Goal: Check status

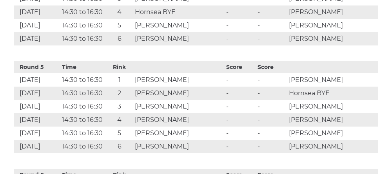
scroll to position [792, 0]
click at [88, 44] on td "14:30 to 16:30" at bounding box center [83, 38] width 46 height 13
click at [102, 45] on td "14:30 to 16:30" at bounding box center [83, 38] width 46 height 13
click at [105, 45] on td "14:30 to 16:30" at bounding box center [83, 38] width 46 height 13
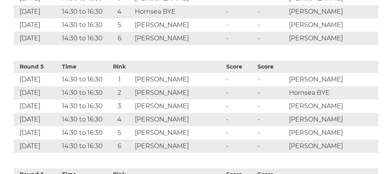
click at [105, 45] on td "14:30 to 16:30" at bounding box center [83, 38] width 46 height 13
click at [103, 45] on td "14:30 to 16:30" at bounding box center [83, 38] width 46 height 13
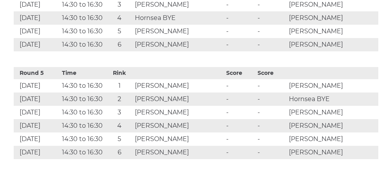
click at [102, 50] on td "14:30 to 16:30" at bounding box center [83, 44] width 46 height 13
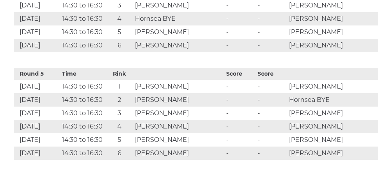
scroll to position [776, 0]
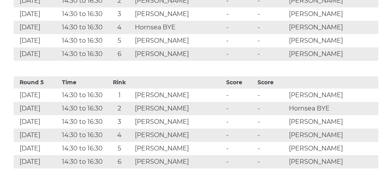
click at [99, 47] on td "14:30 to 16:30" at bounding box center [83, 40] width 46 height 13
click at [105, 47] on td "14:30 to 16:30" at bounding box center [83, 40] width 46 height 13
click at [102, 47] on td "14:30 to 16:30" at bounding box center [83, 40] width 46 height 13
click at [105, 47] on td "14:30 to 16:30" at bounding box center [83, 40] width 46 height 13
click at [130, 47] on td "5" at bounding box center [119, 40] width 27 height 13
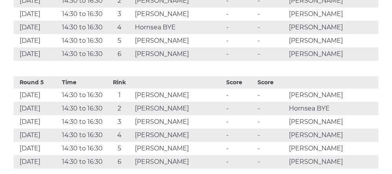
click at [104, 47] on td "14:30 to 16:30" at bounding box center [83, 40] width 46 height 13
click at [102, 47] on td "14:30 to 16:30" at bounding box center [83, 40] width 46 height 13
click at [96, 47] on td "14:30 to 16:30" at bounding box center [83, 40] width 46 height 13
click at [102, 47] on td "14:30 to 16:30" at bounding box center [83, 40] width 46 height 13
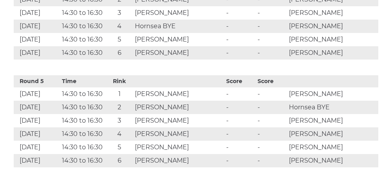
click at [106, 46] on td "14:30 to 16:30" at bounding box center [83, 39] width 46 height 13
click at [105, 53] on td "14:30 to 16:30" at bounding box center [83, 52] width 46 height 13
click at [96, 55] on td "14:30 to 16:30" at bounding box center [83, 52] width 46 height 13
click at [96, 53] on td "14:30 to 16:30" at bounding box center [83, 52] width 46 height 13
click at [106, 56] on td "14:30 to 16:30" at bounding box center [83, 52] width 46 height 13
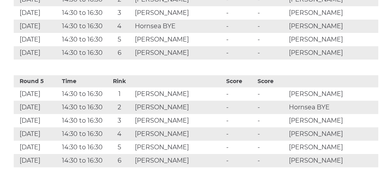
scroll to position [836, 0]
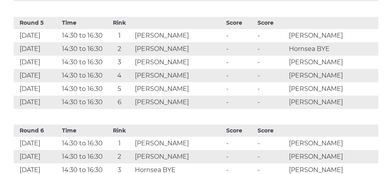
click at [102, 82] on td "14:30 to 16:30" at bounding box center [83, 75] width 46 height 13
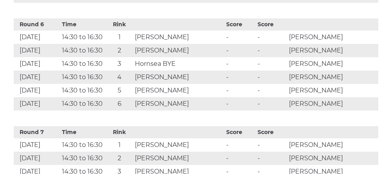
scroll to position [942, 0]
